Goal: Transaction & Acquisition: Download file/media

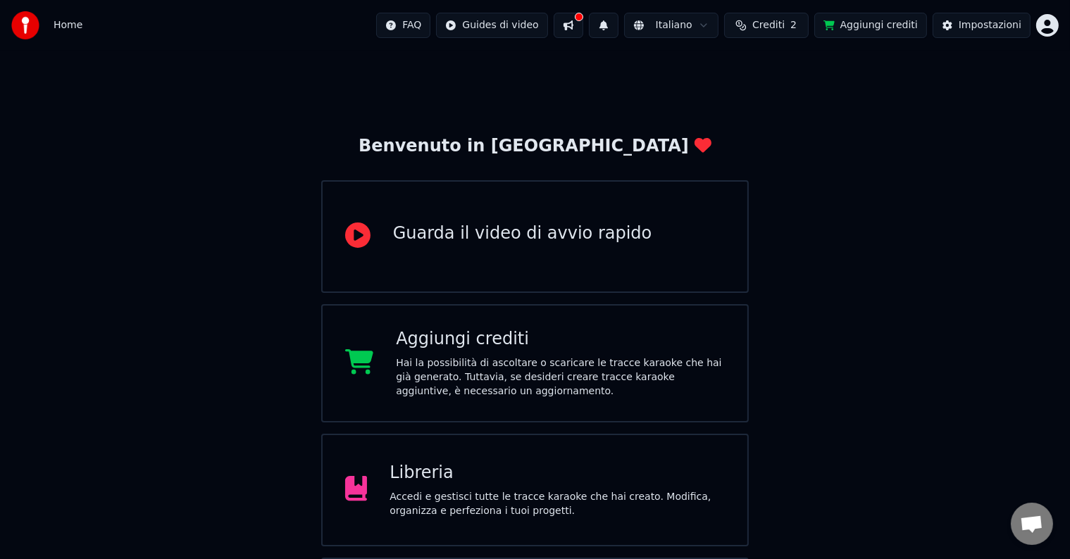
click at [493, 361] on div "Hai la possibilità di ascoltare o scaricare le tracce karaoke che hai già gener…" at bounding box center [560, 378] width 329 height 42
click at [1011, 128] on div "Benvenuto in Youka Guarda il video di avvio rapido Aggiungi crediti Hai la poss…" at bounding box center [535, 364] width 1070 height 626
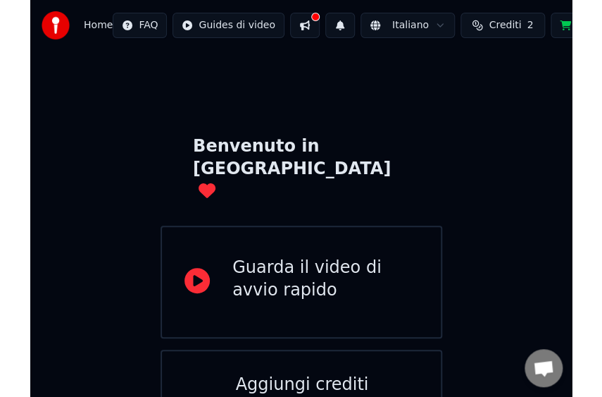
scroll to position [70, 0]
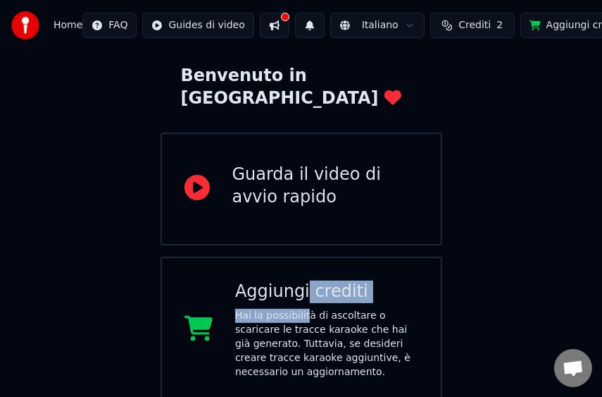
click at [304, 282] on div "Aggiungi crediti Hai la possibilità di ascoltare o scaricare le tracce karaoke …" at bounding box center [326, 329] width 183 height 99
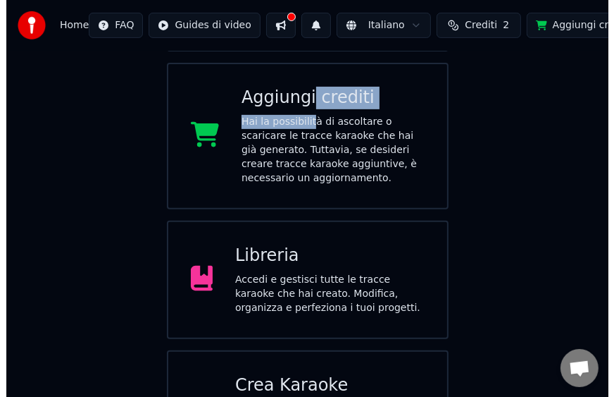
scroll to position [326, 0]
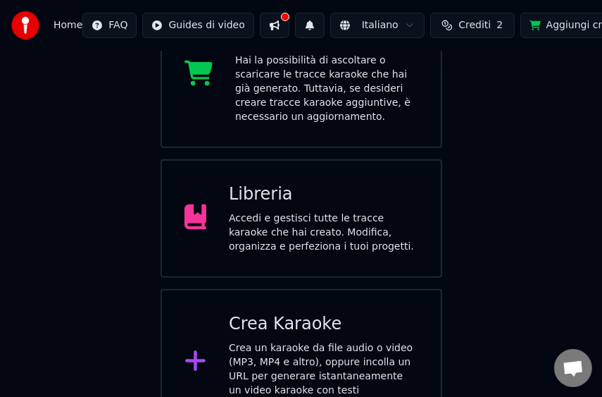
click at [290, 341] on div "Crea un karaoke da file audio o video (MP3, MP4 e altro), oppure incolla un URL…" at bounding box center [324, 376] width 190 height 70
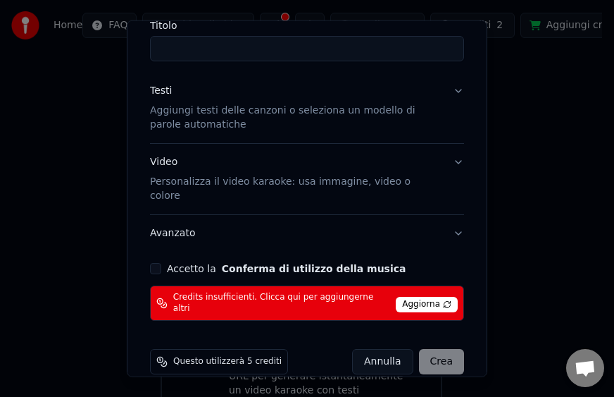
scroll to position [0, 0]
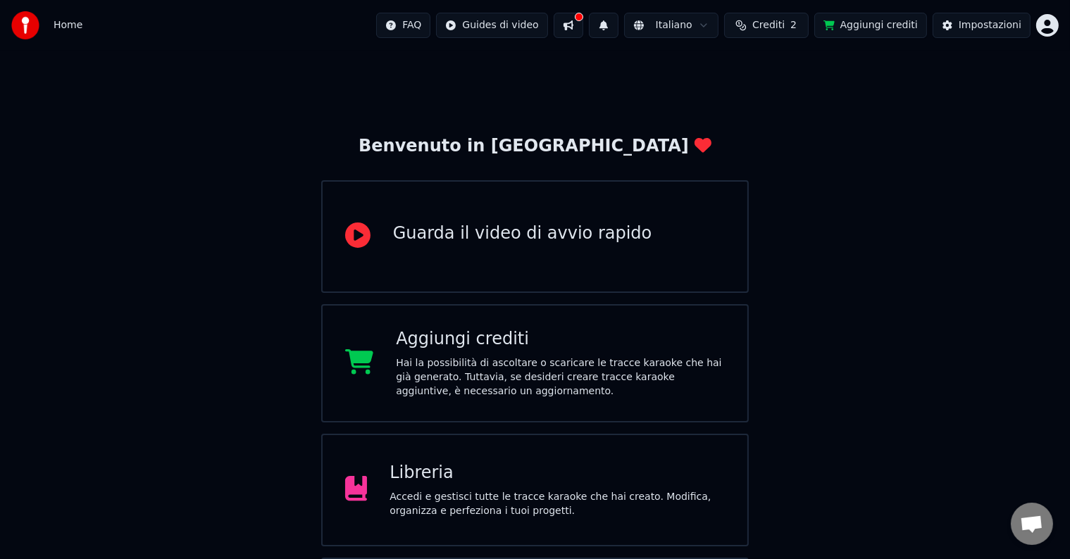
click at [788, 25] on button "Crediti 2" at bounding box center [766, 25] width 85 height 25
click at [784, 124] on button "Aggiorna" at bounding box center [771, 130] width 80 height 25
click at [976, 120] on div "Benvenuto in Youka Guarda il video di avvio rapido Aggiungi crediti Hai la poss…" at bounding box center [535, 364] width 1070 height 626
drag, startPoint x: 881, startPoint y: 202, endPoint x: 893, endPoint y: 185, distance: 21.1
click at [882, 202] on div "Benvenuto in Youka Guarda il video di avvio rapido Aggiungi crediti Hai la poss…" at bounding box center [535, 364] width 1070 height 626
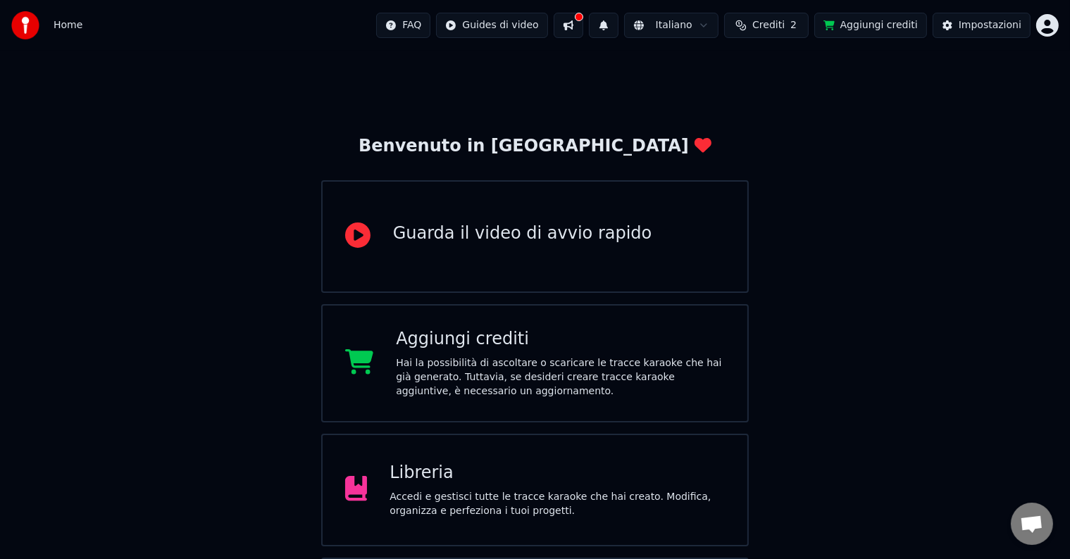
click at [775, 25] on span "Crediti" at bounding box center [769, 25] width 32 height 14
click at [779, 128] on button "Aggiorna" at bounding box center [771, 130] width 80 height 25
click at [775, 134] on button "Aggiorna" at bounding box center [771, 130] width 80 height 25
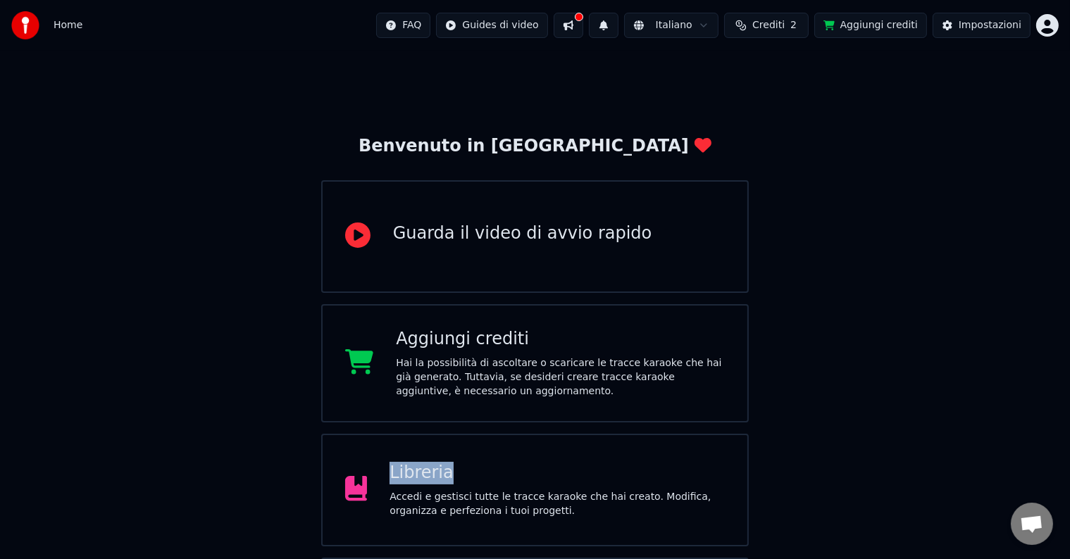
drag, startPoint x: 470, startPoint y: 479, endPoint x: 375, endPoint y: 483, distance: 95.2
click at [375, 483] on div "Libreria Accedi e gestisci tutte le tracce karaoke che hai creato. Modifica, or…" at bounding box center [535, 490] width 428 height 113
click at [986, 23] on div "Impostazioni" at bounding box center [990, 25] width 63 height 14
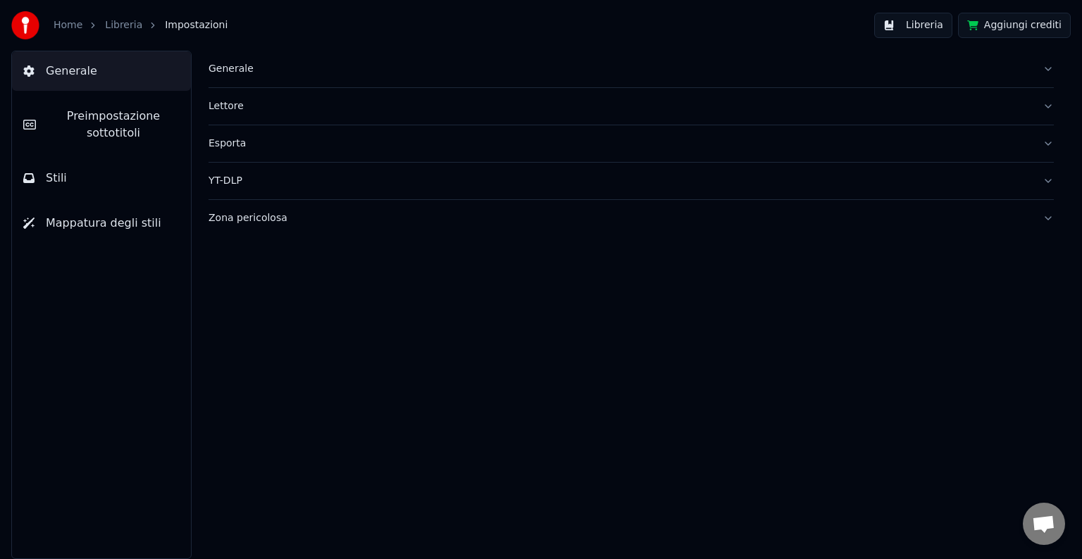
click at [187, 24] on span "Impostazioni" at bounding box center [196, 25] width 63 height 14
click at [55, 65] on span "Generale" at bounding box center [71, 71] width 51 height 17
click at [405, 252] on div "Generale Lettore Esporta YT-DLP Zona pericolosa" at bounding box center [631, 305] width 902 height 509
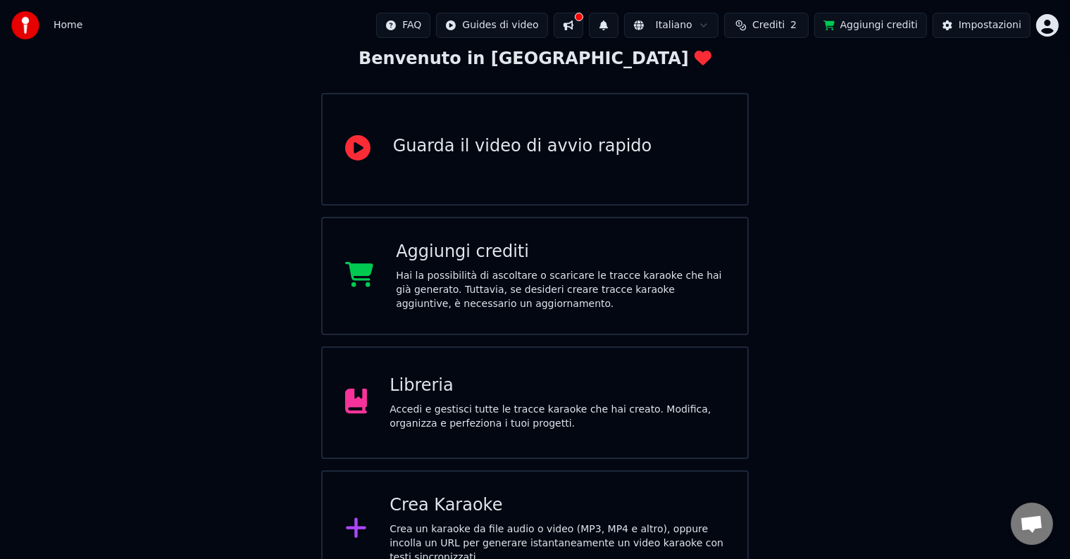
scroll to position [111, 0]
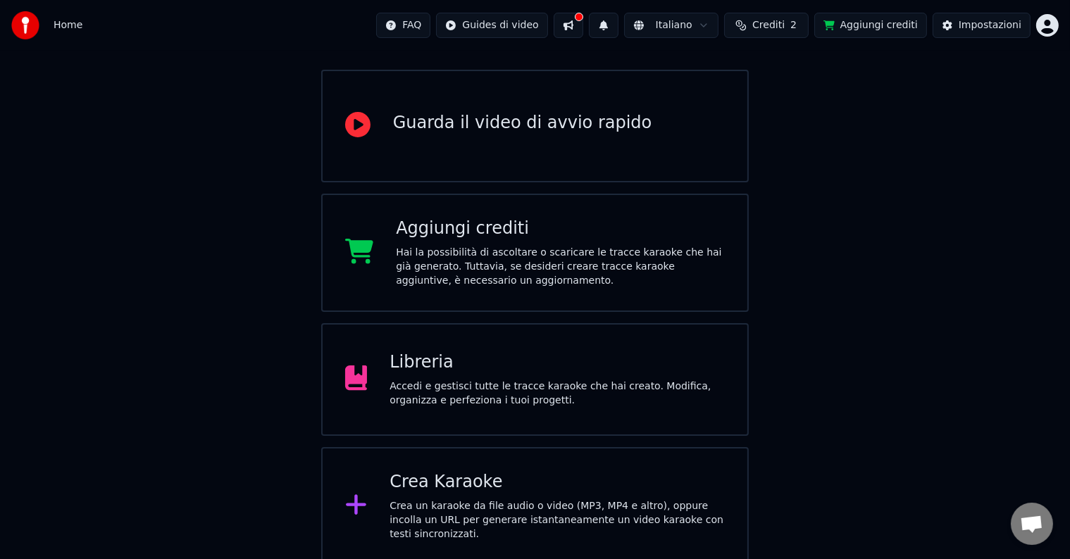
click at [529, 223] on div "Aggiungi crediti" at bounding box center [560, 229] width 329 height 23
click at [785, 28] on span "Crediti" at bounding box center [769, 25] width 32 height 14
click at [772, 128] on button "Aggiorna" at bounding box center [771, 130] width 80 height 25
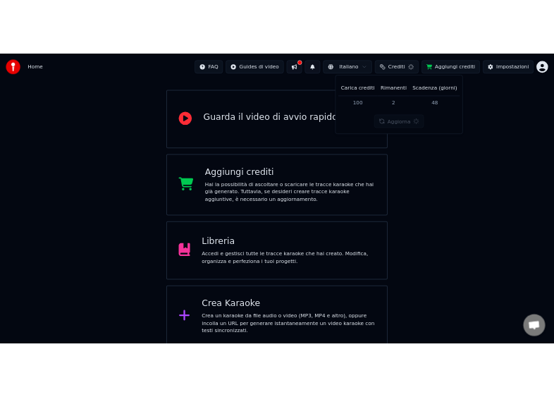
scroll to position [0, 0]
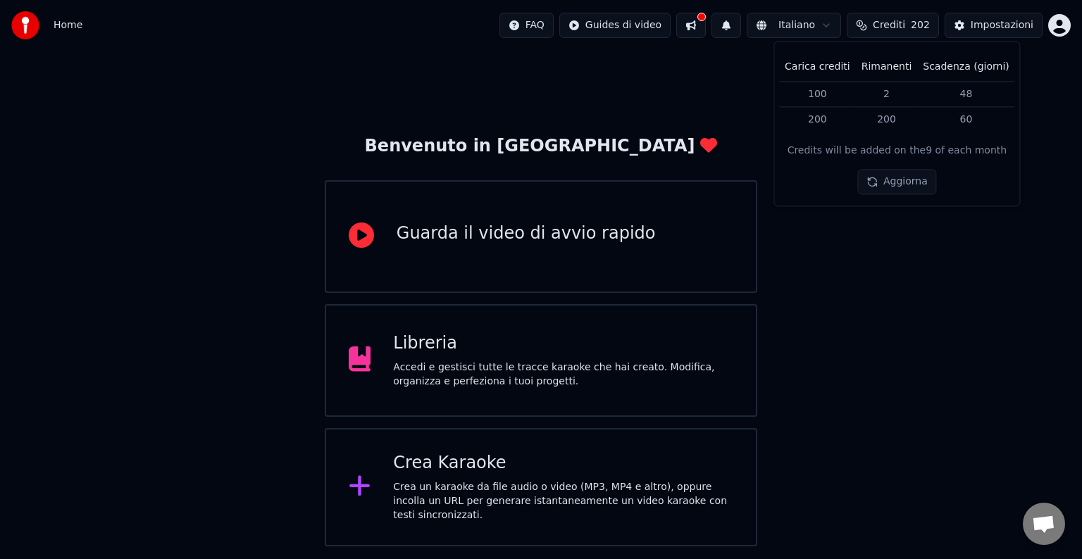
click at [458, 495] on div "Crea un karaoke da file audio o video (MP3, MP4 e altro), oppure incolla un URL…" at bounding box center [563, 502] width 340 height 42
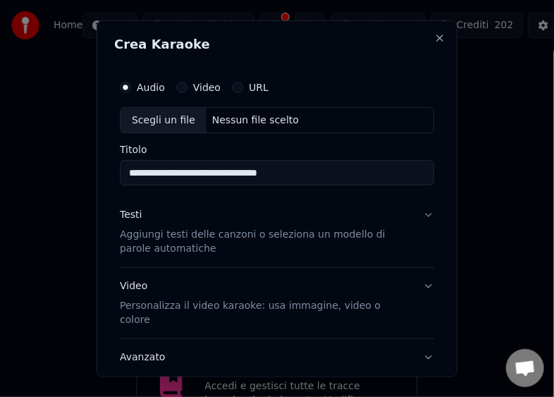
click at [147, 113] on div "Scegli un file" at bounding box center [163, 119] width 86 height 25
type input "**********"
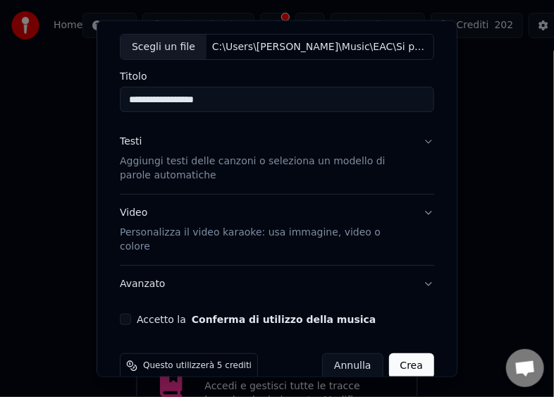
scroll to position [82, 0]
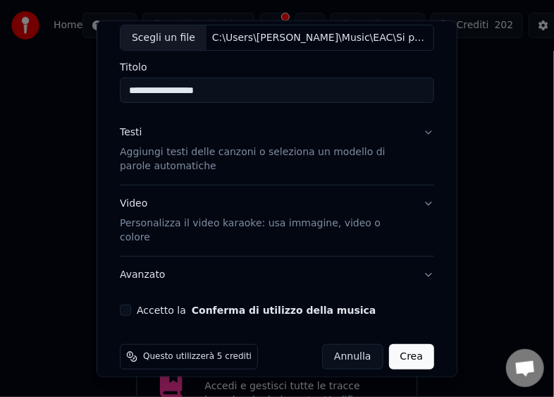
click at [397, 350] on button "Crea" at bounding box center [411, 356] width 45 height 25
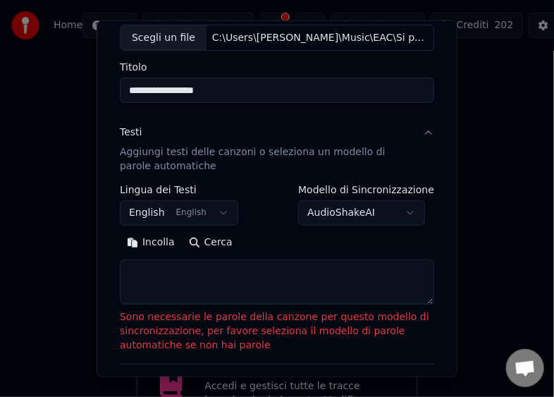
click at [161, 240] on button "Incolla" at bounding box center [151, 242] width 62 height 23
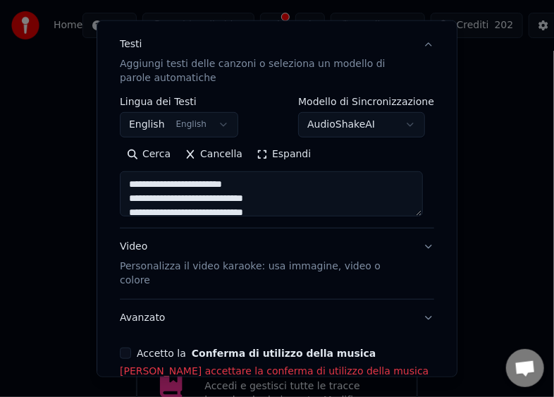
scroll to position [233, 0]
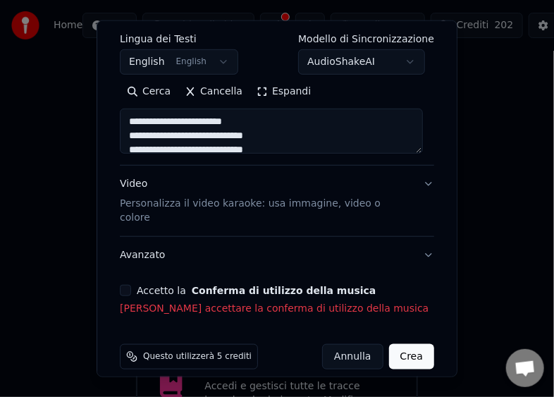
click at [128, 285] on button "Accetto la Conferma di utilizzo della musica" at bounding box center [125, 290] width 11 height 11
type textarea "**********"
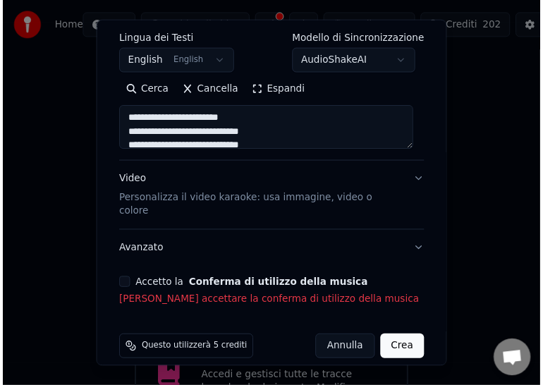
scroll to position [214, 0]
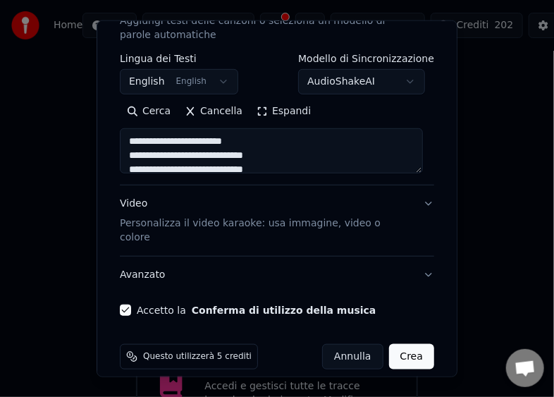
click at [397, 344] on button "Crea" at bounding box center [411, 356] width 45 height 25
select select "**"
type textarea "**********"
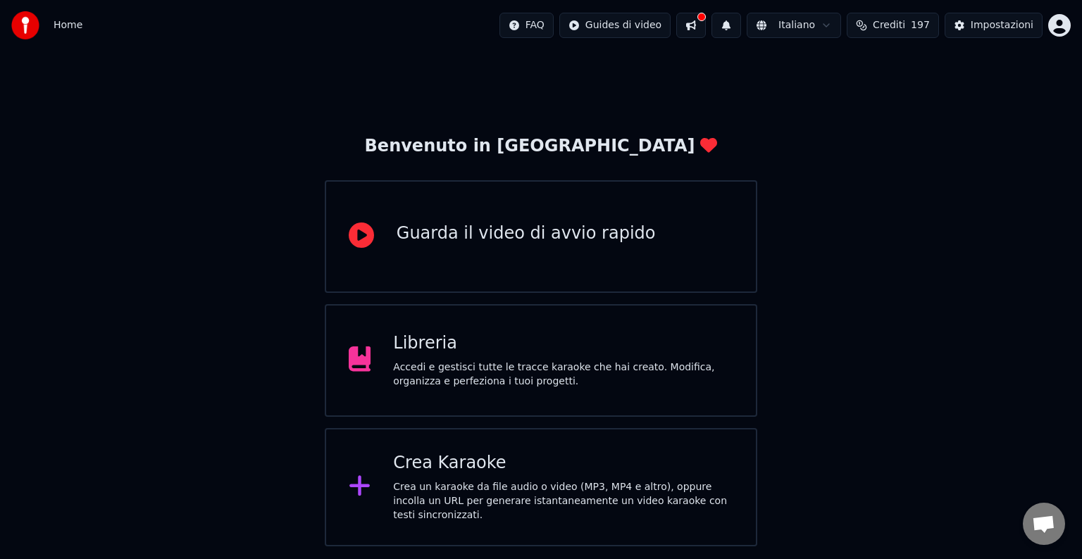
click at [462, 383] on div "Accedi e gestisci tutte le tracce karaoke che hai creato. Modifica, organizza e…" at bounding box center [563, 375] width 340 height 28
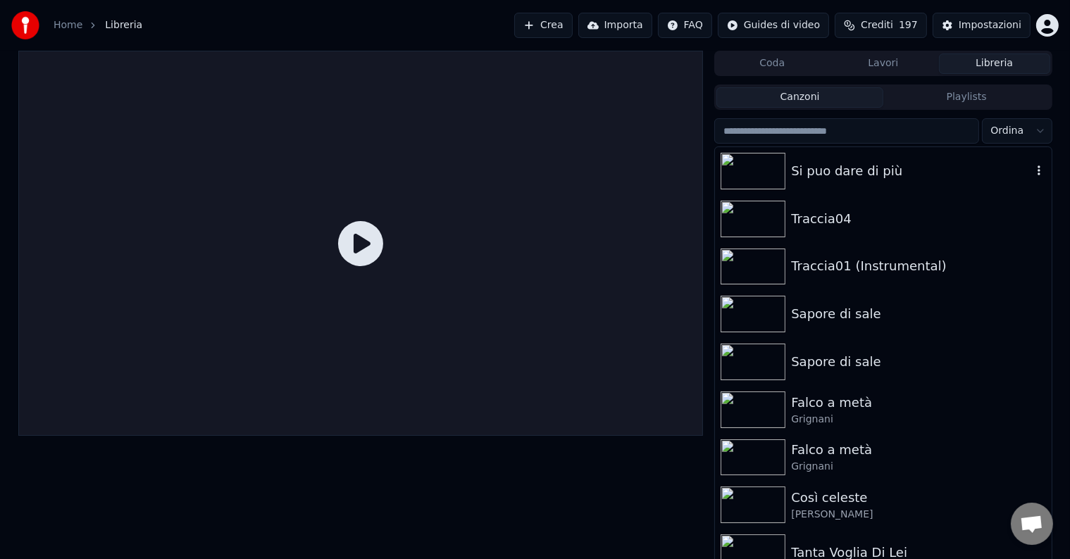
click at [805, 170] on div "Si puo dare di più" at bounding box center [911, 171] width 240 height 20
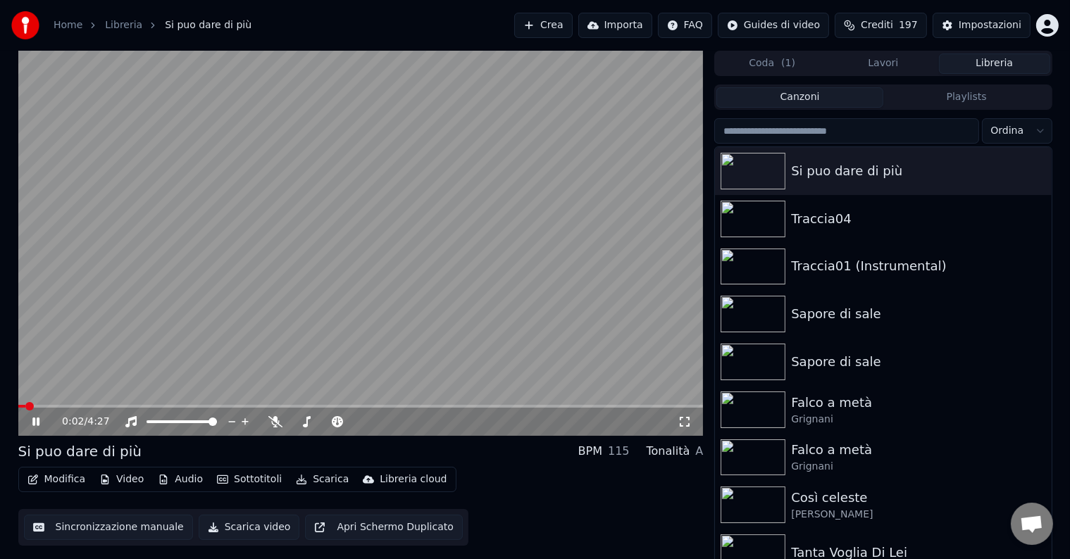
click at [36, 421] on icon at bounding box center [46, 421] width 33 height 11
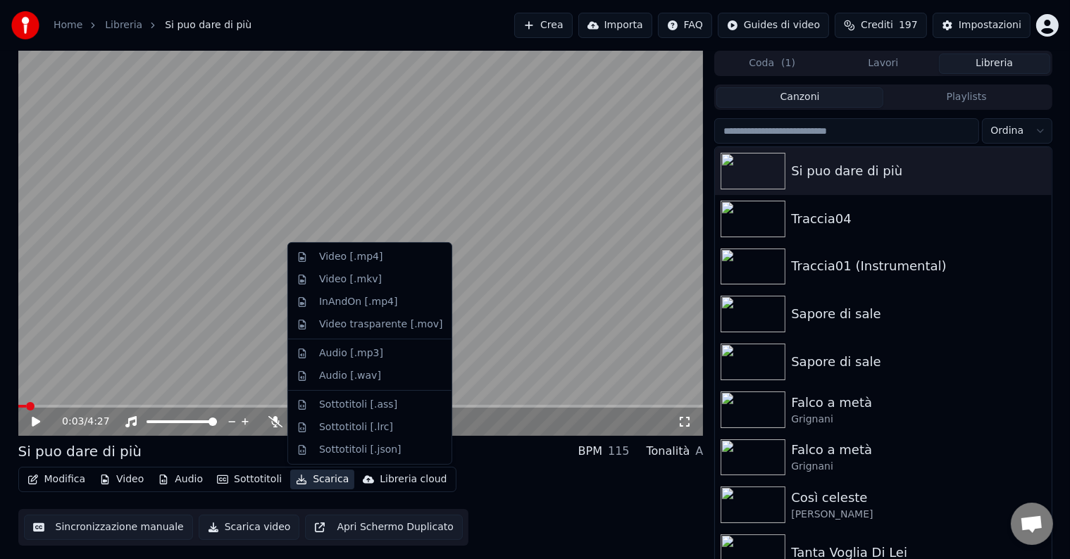
click at [318, 479] on button "Scarica" at bounding box center [322, 480] width 64 height 20
click at [371, 256] on div "Video [.mp4]" at bounding box center [350, 257] width 63 height 14
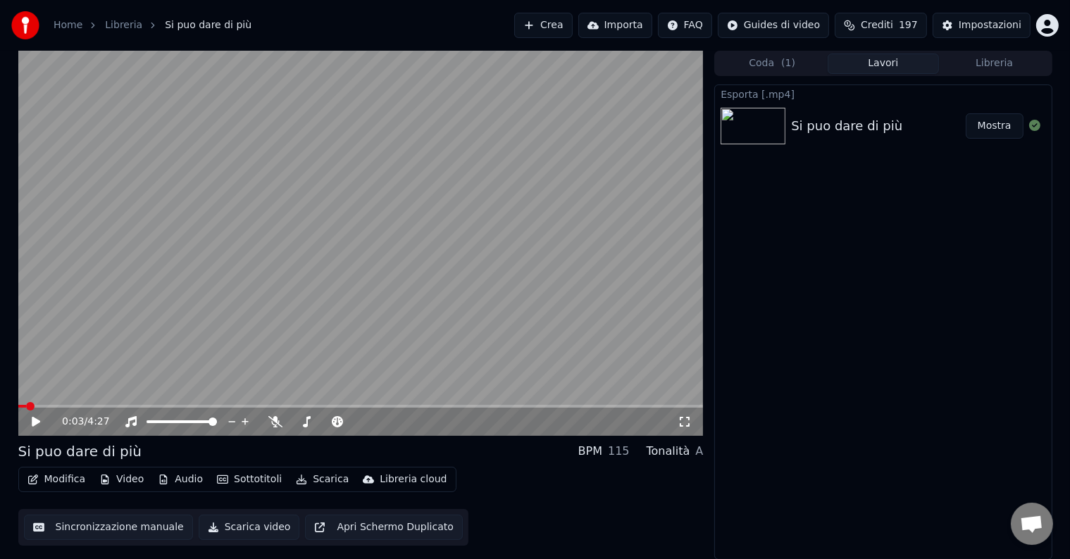
click at [995, 128] on button "Mostra" at bounding box center [995, 125] width 58 height 25
click at [373, 14] on div "Home Libreria Si puo dare di più Crea Importa FAQ Guides di video Crediti 197 I…" at bounding box center [535, 25] width 1070 height 51
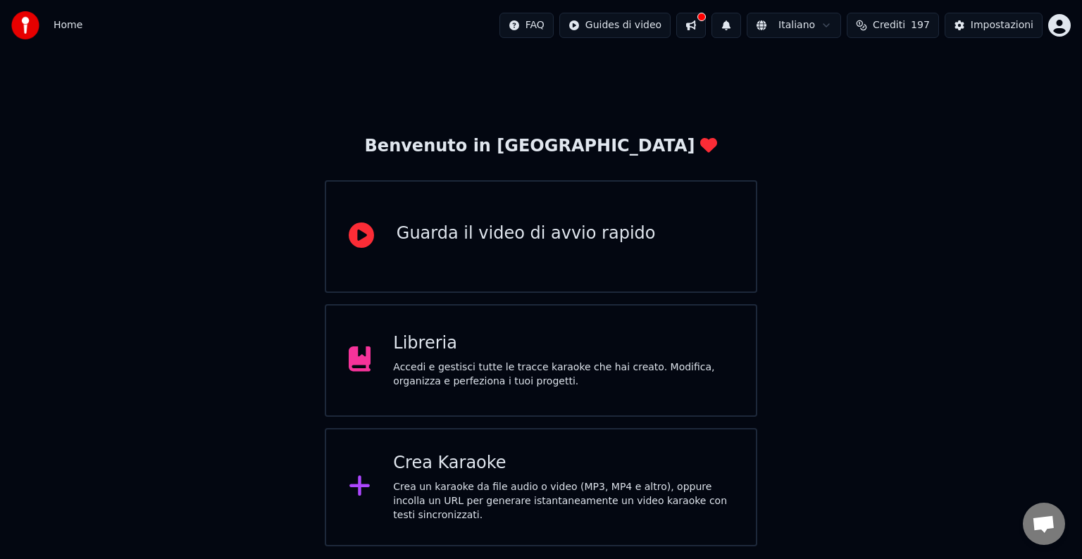
click at [472, 485] on div "Crea un karaoke da file audio o video (MP3, MP4 e altro), oppure incolla un URL…" at bounding box center [563, 502] width 340 height 42
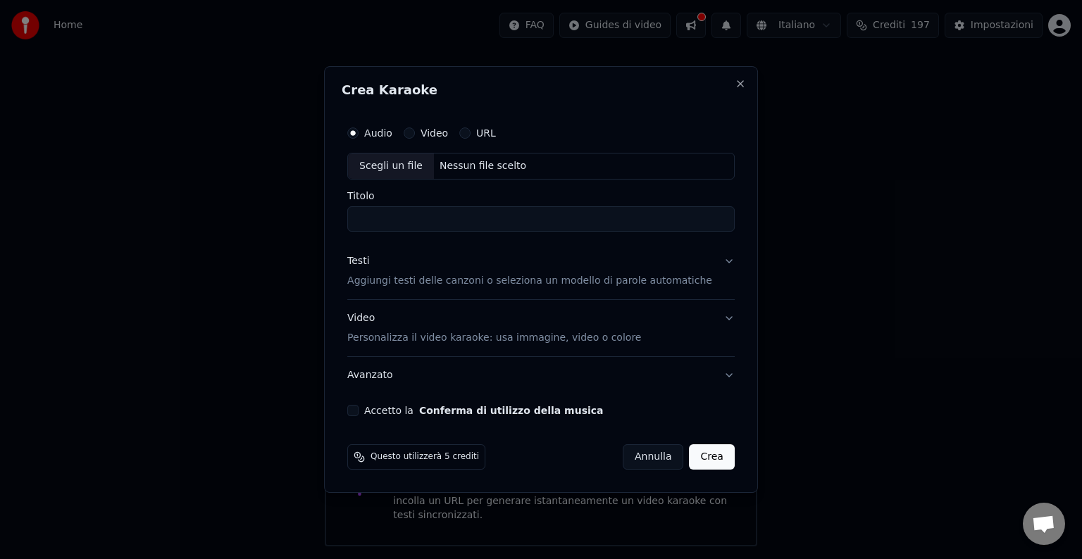
click at [389, 164] on div "Scegli un file" at bounding box center [391, 166] width 86 height 25
type input "**********"
drag, startPoint x: 522, startPoint y: 218, endPoint x: 425, endPoint y: 230, distance: 98.0
click at [344, 230] on div "**********" at bounding box center [541, 279] width 434 height 427
click at [700, 458] on button "Crea" at bounding box center [712, 457] width 45 height 25
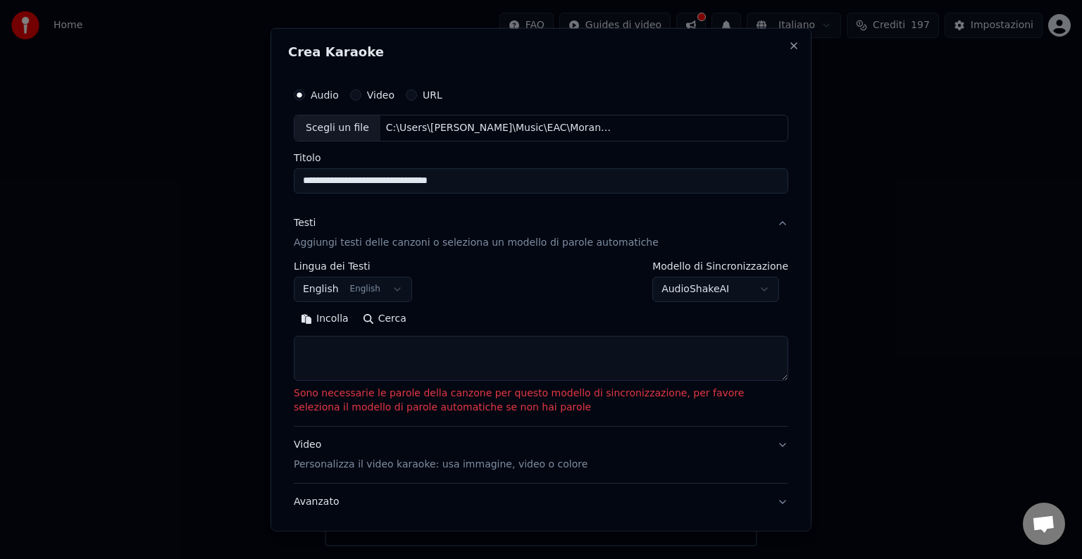
click at [321, 321] on button "Incolla" at bounding box center [325, 319] width 62 height 23
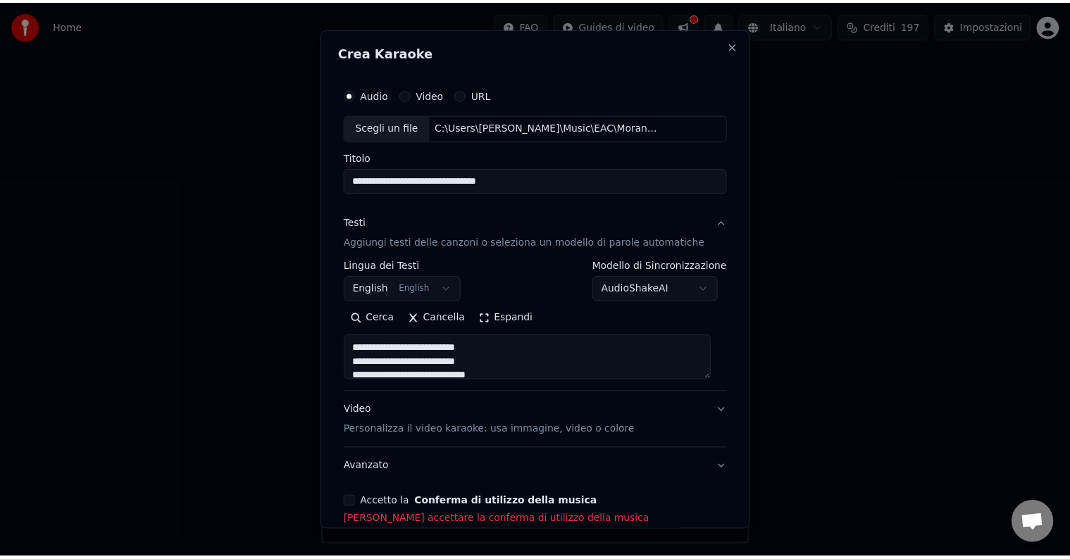
scroll to position [53, 0]
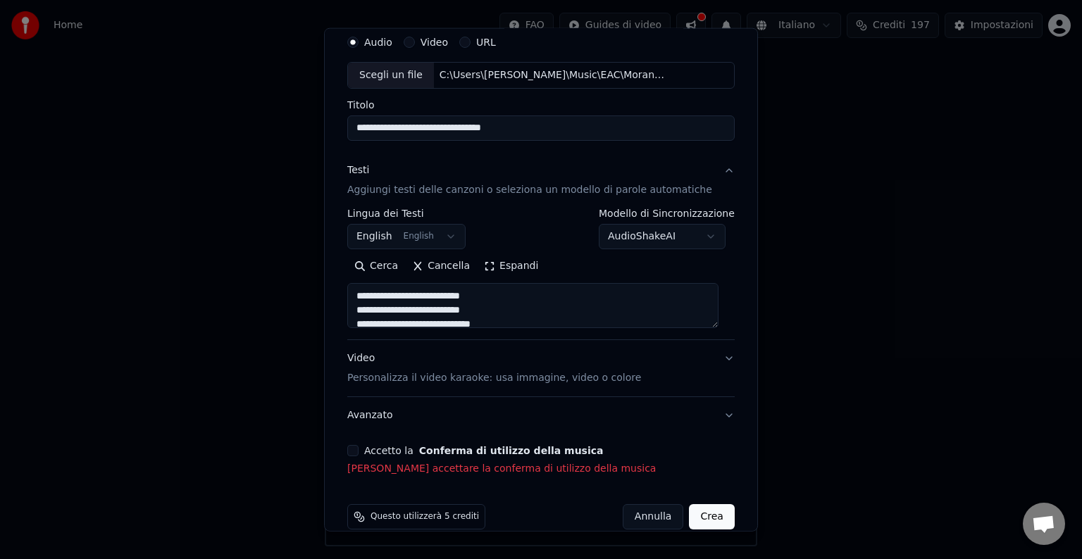
click at [353, 452] on button "Accetto la Conferma di utilizzo della musica" at bounding box center [352, 450] width 11 height 11
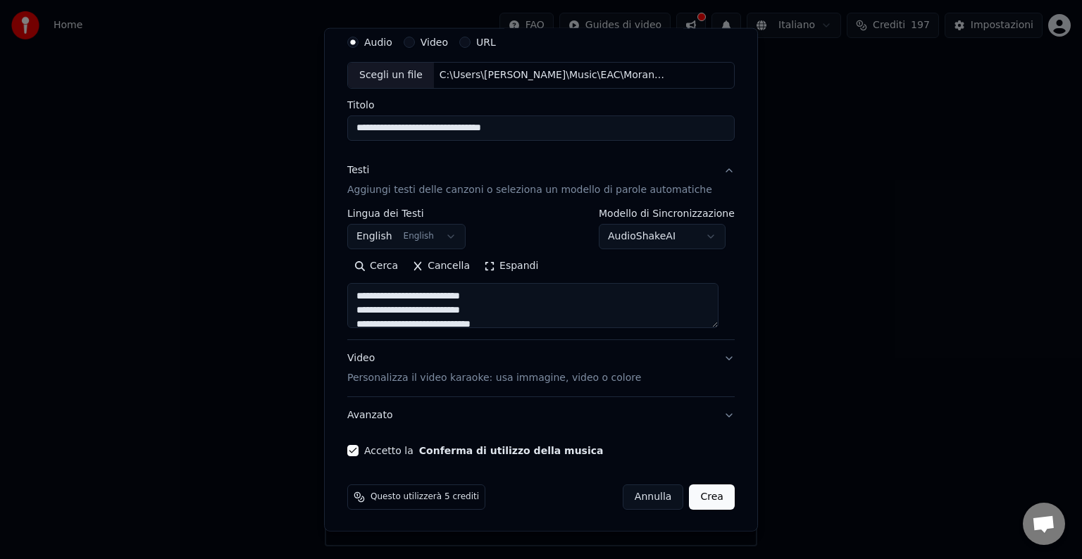
click at [699, 495] on button "Crea" at bounding box center [712, 497] width 45 height 25
type textarea "**********"
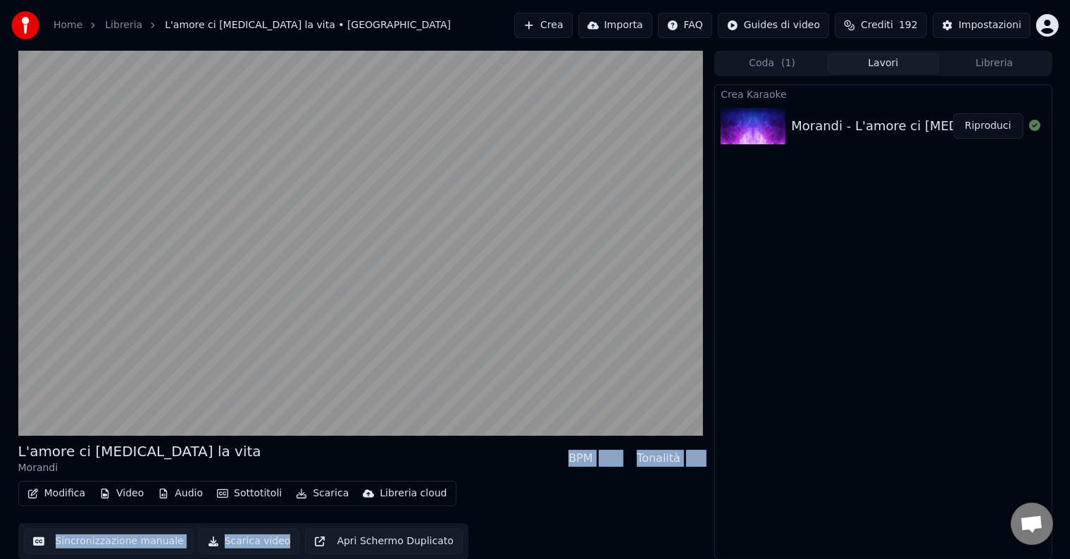
drag, startPoint x: 258, startPoint y: 400, endPoint x: 85, endPoint y: 48, distance: 392.3
click at [203, 248] on div "L'amore ci [MEDICAL_DATA] la vita Morandi BPM 121 Tonalità A# Modifica Video Au…" at bounding box center [361, 305] width 686 height 509
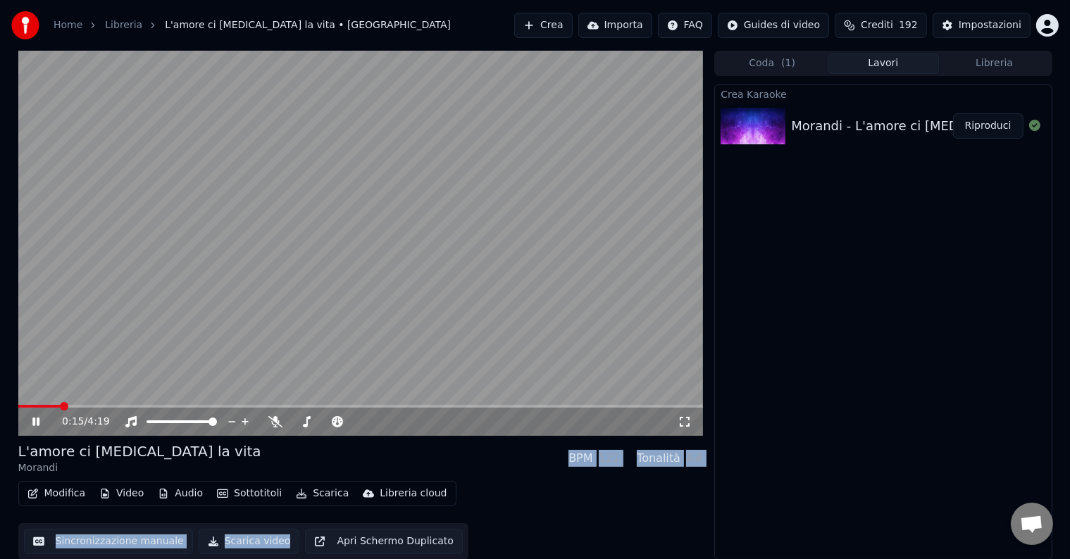
click at [32, 426] on icon at bounding box center [35, 422] width 7 height 8
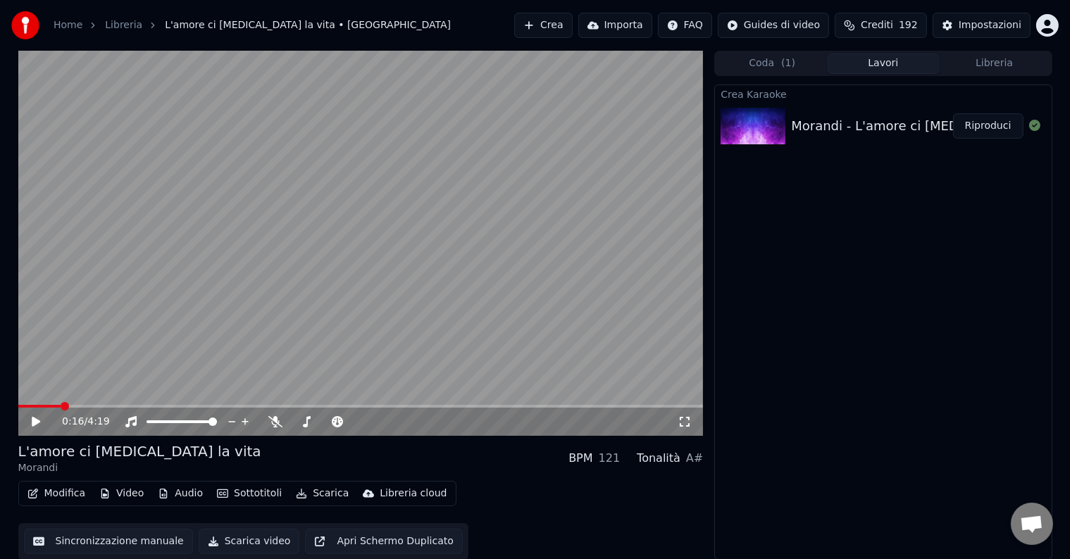
click at [324, 500] on button "Scarica" at bounding box center [322, 494] width 64 height 20
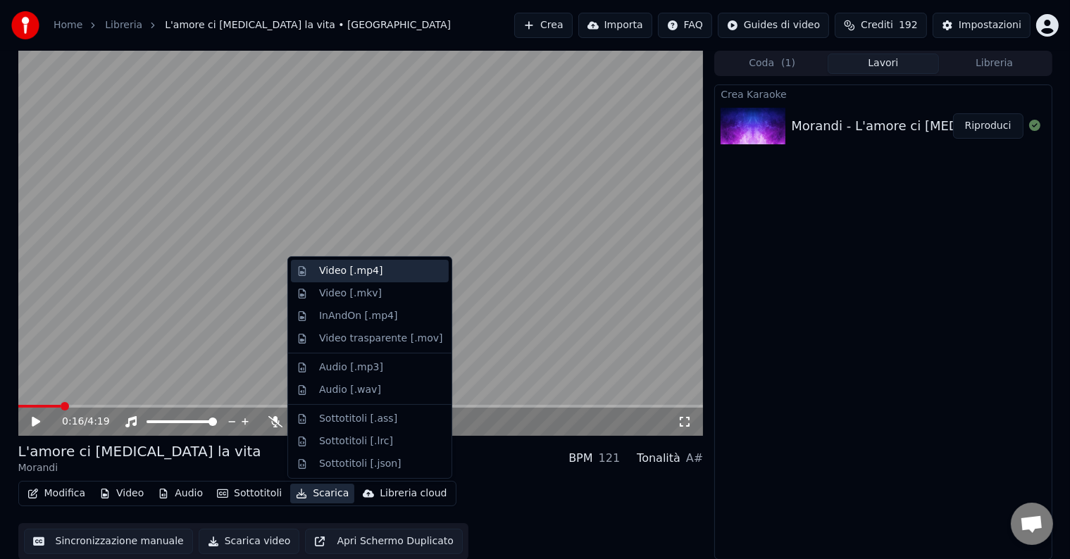
click at [319, 267] on div "Video [.mp4]" at bounding box center [350, 271] width 63 height 14
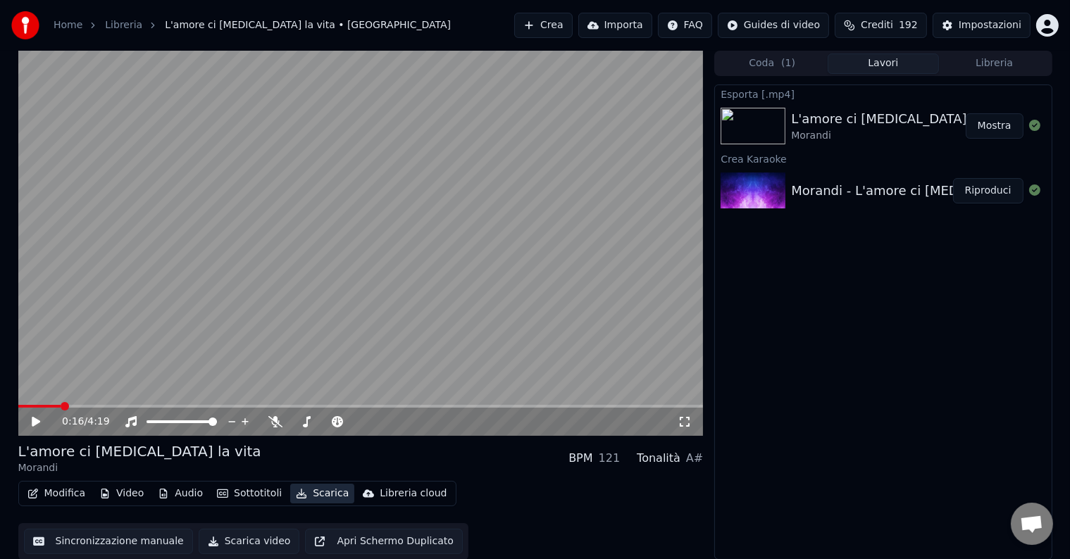
scroll to position [1, 0]
click at [1033, 124] on icon at bounding box center [1034, 124] width 11 height 11
click at [1009, 124] on button "Mostra" at bounding box center [995, 125] width 58 height 25
